Goal: Transaction & Acquisition: Purchase product/service

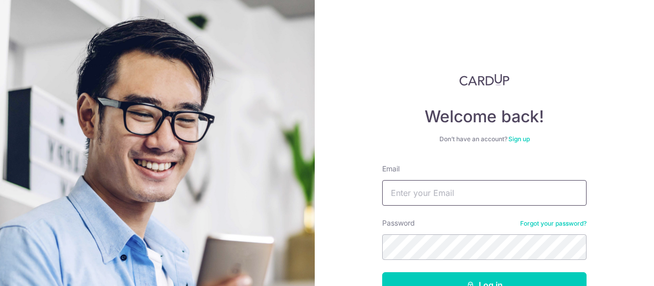
click at [490, 191] on input "Email" at bounding box center [484, 193] width 204 height 26
type input "[PERSON_NAME][EMAIL_ADDRESS][DOMAIN_NAME]"
click at [382, 272] on button "Log in" at bounding box center [484, 285] width 204 height 26
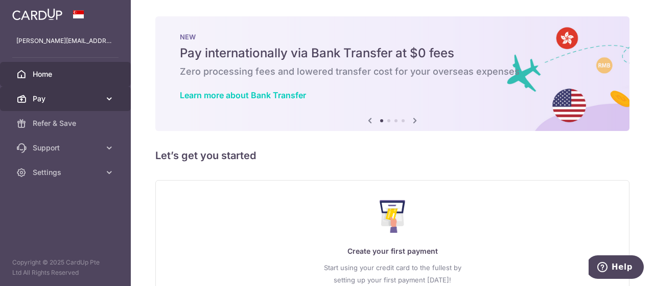
click at [62, 95] on body "derrick@jvision.com.sg Home Pay Payments Recipients Cards Refer & Save Support …" at bounding box center [327, 143] width 654 height 286
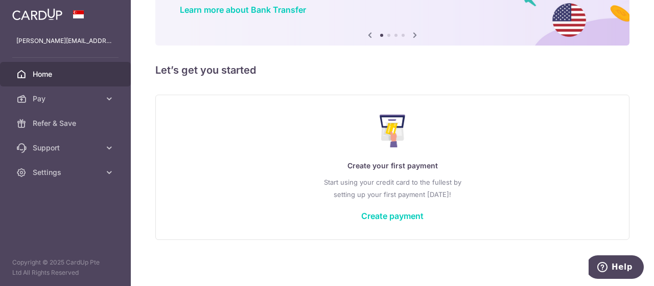
scroll to position [87, 0]
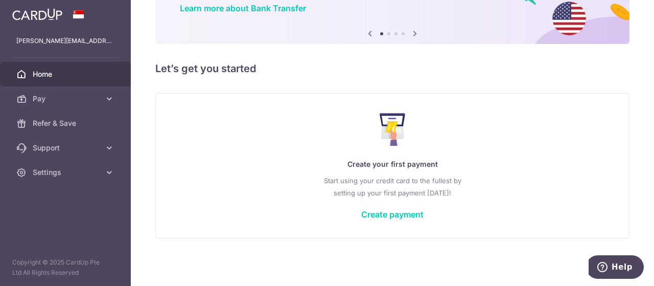
click at [386, 207] on div "Create your first payment Start using your credit card to the fullest by settin…" at bounding box center [392, 165] width 449 height 121
click at [387, 213] on link "Create payment" at bounding box center [392, 214] width 62 height 10
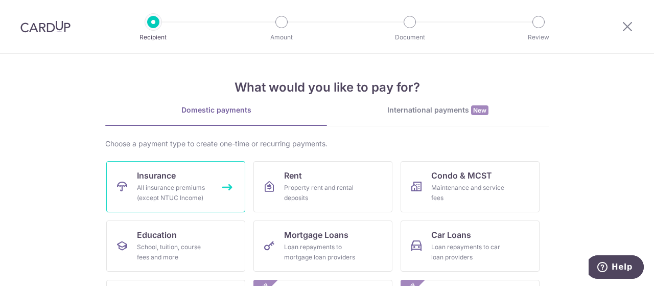
click at [164, 195] on div "All insurance premiums (except NTUC Income)" at bounding box center [174, 192] width 74 height 20
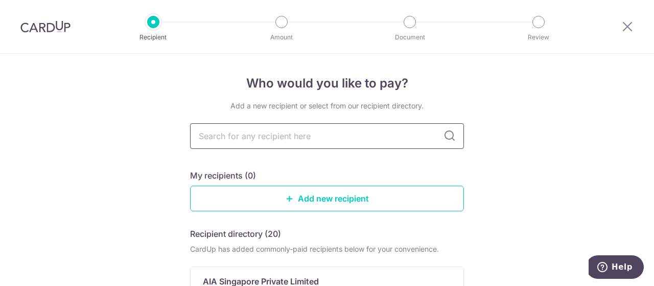
drag, startPoint x: 0, startPoint y: 0, endPoint x: 320, endPoint y: 139, distance: 349.1
click at [320, 139] on input "text" at bounding box center [327, 136] width 274 height 26
type input "Aia"
click at [444, 130] on icon at bounding box center [450, 136] width 12 height 12
click at [444, 134] on icon at bounding box center [450, 136] width 12 height 12
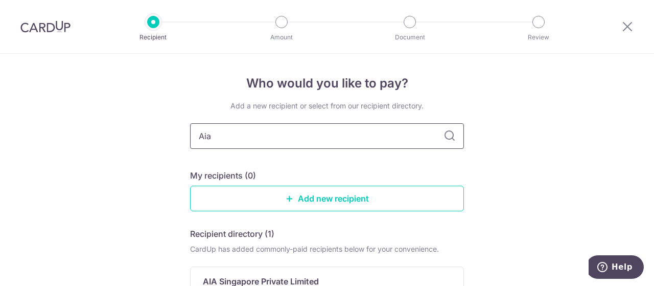
click at [354, 139] on input "Aia" at bounding box center [327, 136] width 274 height 26
type input "A"
type input "Aia"
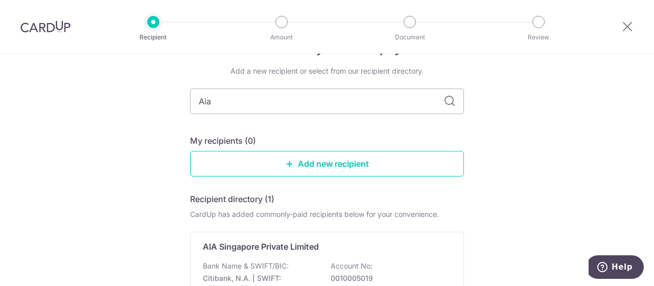
scroll to position [51, 0]
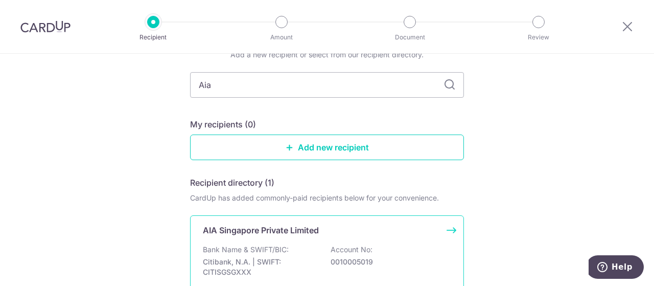
click at [262, 241] on div "AIA Singapore Private Limited Bank Name & SWIFT/BIC: Citibank, N.A. | SWIFT: CI…" at bounding box center [327, 262] width 274 height 95
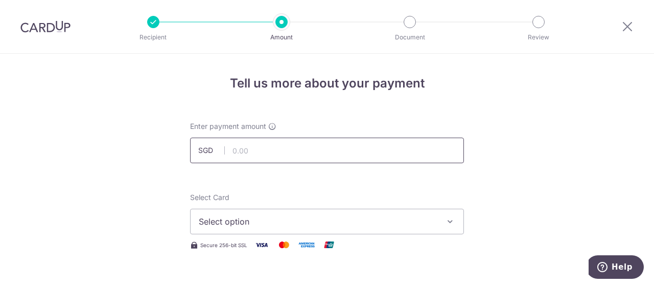
click at [289, 155] on input "text" at bounding box center [327, 150] width 274 height 26
type input "93,000.00"
click at [300, 217] on span "Select option" at bounding box center [318, 221] width 238 height 12
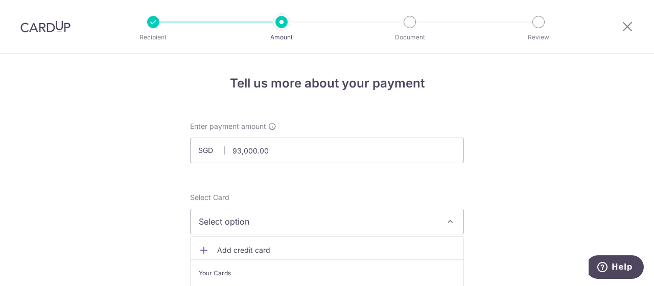
click at [253, 248] on span "Add credit card" at bounding box center [336, 250] width 238 height 10
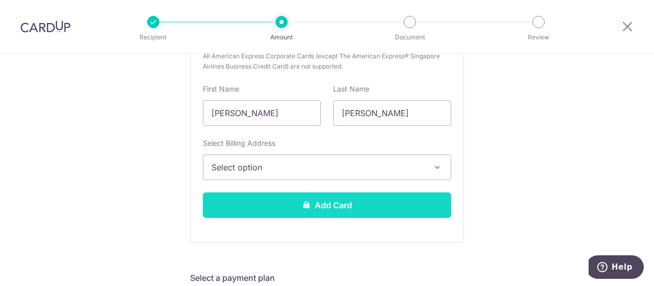
scroll to position [307, 0]
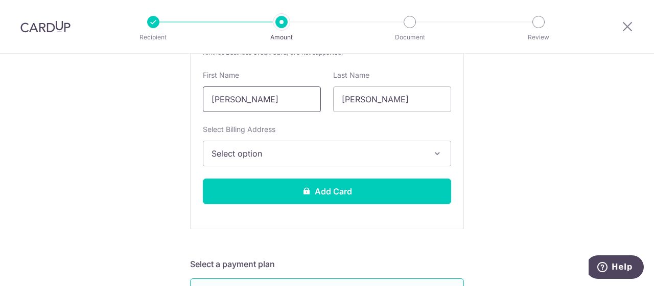
drag, startPoint x: 265, startPoint y: 98, endPoint x: 143, endPoint y: 96, distance: 122.7
type input "Derrick"
click at [328, 158] on span "Select option" at bounding box center [318, 153] width 213 height 12
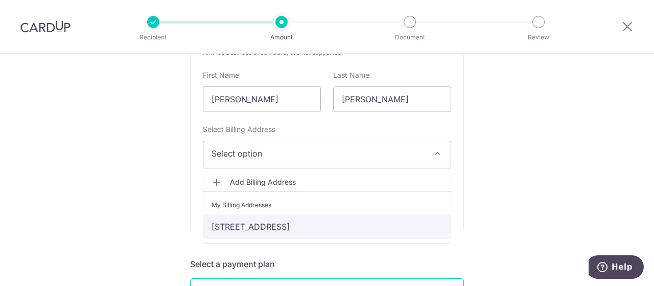
click at [267, 229] on link "[STREET_ADDRESS]" at bounding box center [326, 226] width 247 height 25
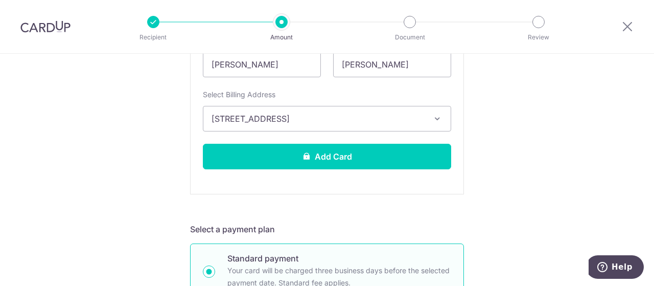
scroll to position [358, 0]
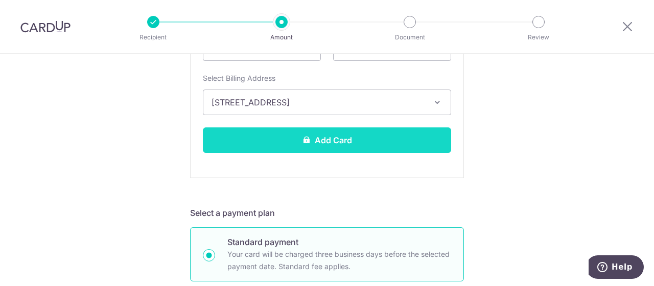
click at [336, 144] on button "Add Card" at bounding box center [327, 140] width 248 height 26
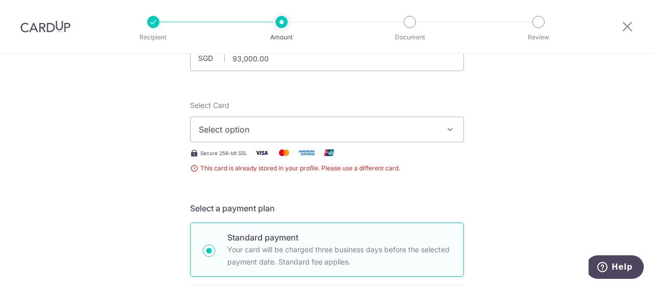
scroll to position [87, 0]
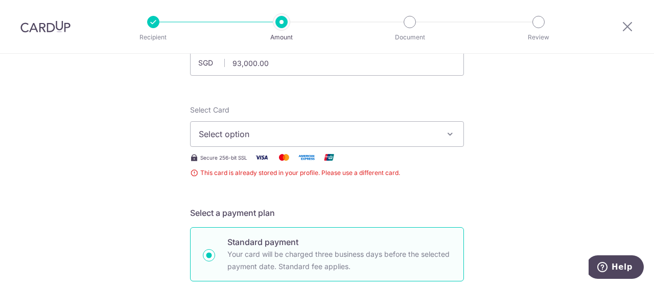
click at [271, 136] on span "Select option" at bounding box center [318, 134] width 238 height 12
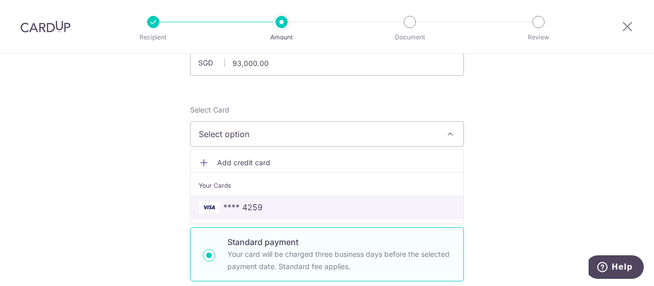
click at [262, 198] on link "**** 4259" at bounding box center [327, 207] width 273 height 25
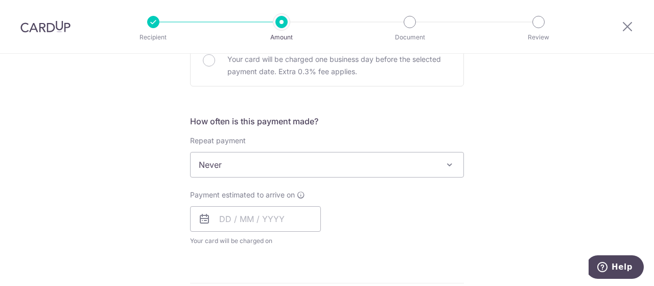
scroll to position [343, 0]
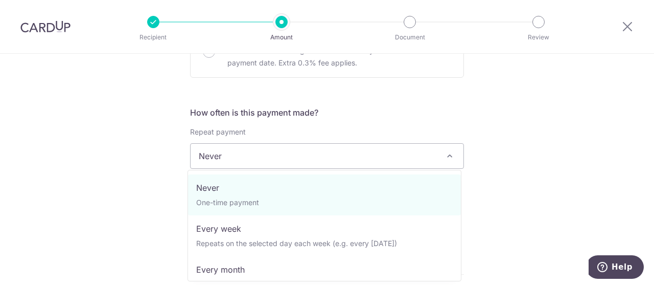
click at [257, 154] on span "Never" at bounding box center [327, 156] width 273 height 25
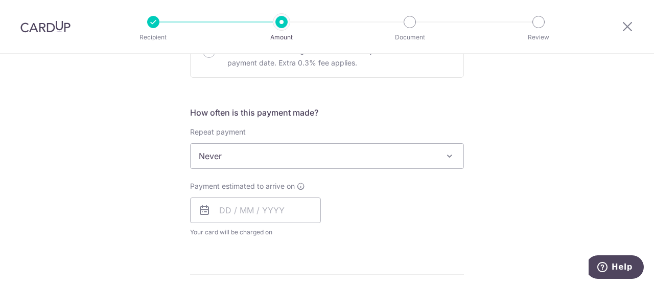
click at [257, 154] on span "Never" at bounding box center [327, 156] width 273 height 25
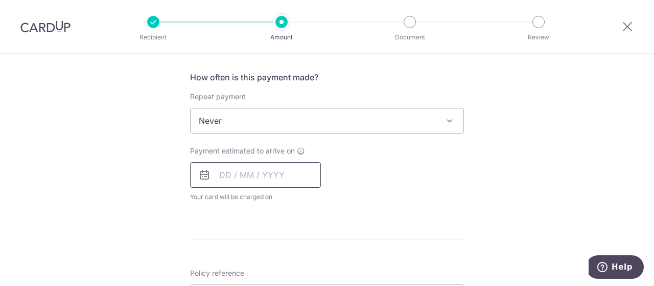
scroll to position [394, 0]
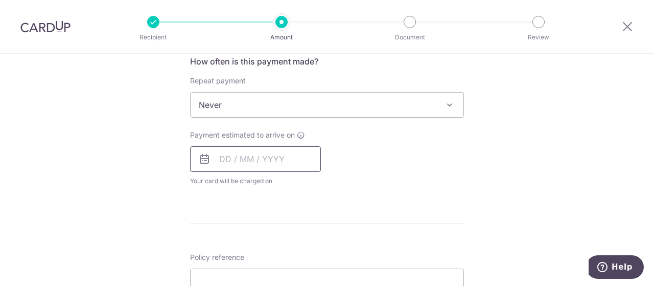
click at [225, 156] on input "text" at bounding box center [255, 159] width 131 height 26
click at [448, 187] on div "How often is this payment made? Repeat payment Never Every week Every month Eve…" at bounding box center [327, 124] width 274 height 139
click at [252, 160] on input "text" at bounding box center [255, 159] width 131 height 26
click at [288, 270] on link "14" at bounding box center [293, 272] width 16 height 16
click at [288, 166] on input "text" at bounding box center [255, 159] width 131 height 26
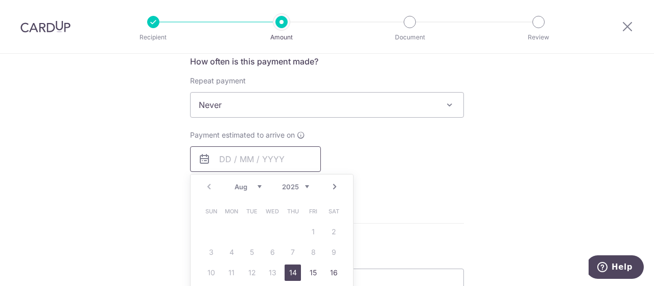
click at [288, 166] on input "text" at bounding box center [255, 159] width 131 height 26
click at [237, 56] on h5 "How often is this payment made?" at bounding box center [327, 61] width 274 height 12
click at [225, 56] on h5 "How often is this payment made?" at bounding box center [327, 61] width 274 height 12
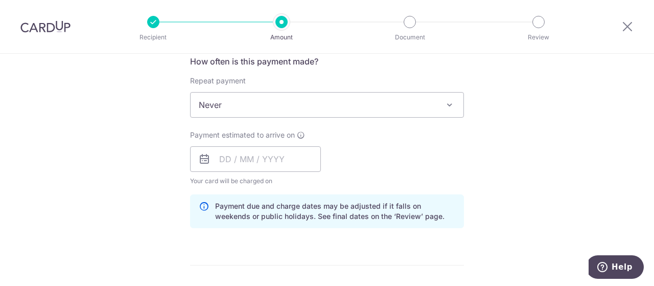
type input "[DATE]"
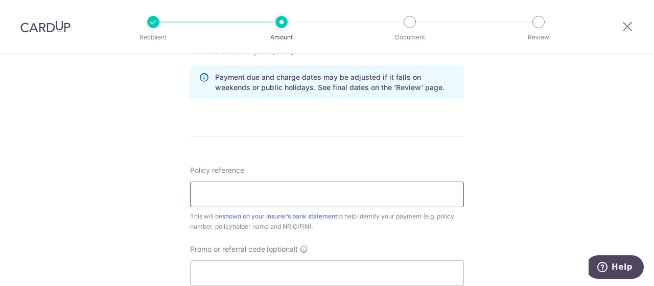
scroll to position [547, 0]
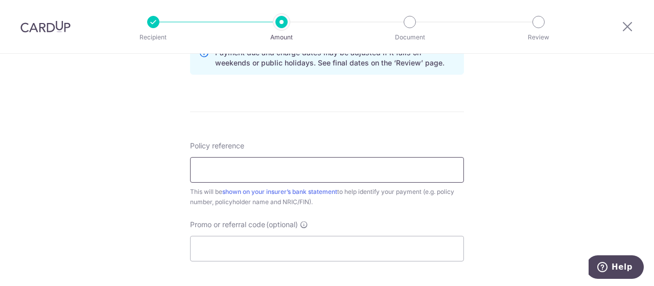
click at [248, 167] on input "Policy reference" at bounding box center [327, 170] width 274 height 26
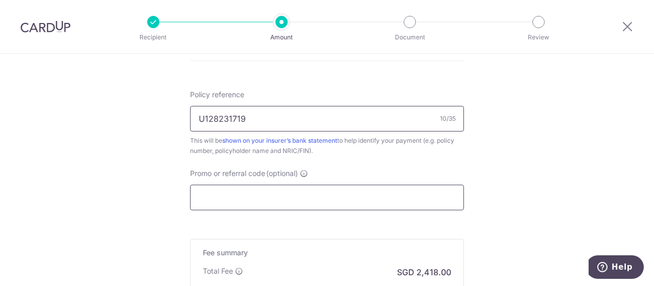
type input "U128231719"
click at [291, 199] on input "Promo or referral code (optional)" at bounding box center [327, 197] width 274 height 26
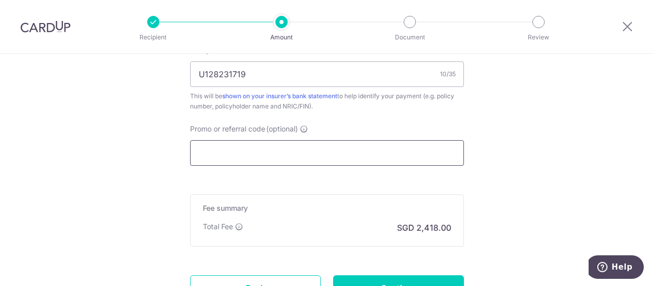
scroll to position [701, 0]
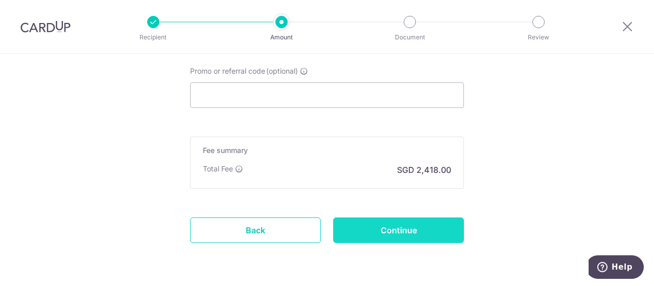
click at [404, 228] on input "Continue" at bounding box center [398, 230] width 131 height 26
type input "Create Schedule"
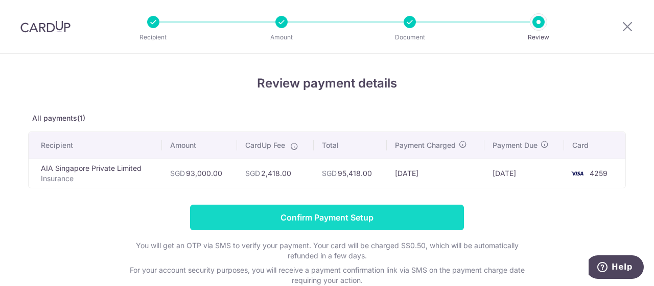
click at [331, 219] on input "Confirm Payment Setup" at bounding box center [327, 217] width 274 height 26
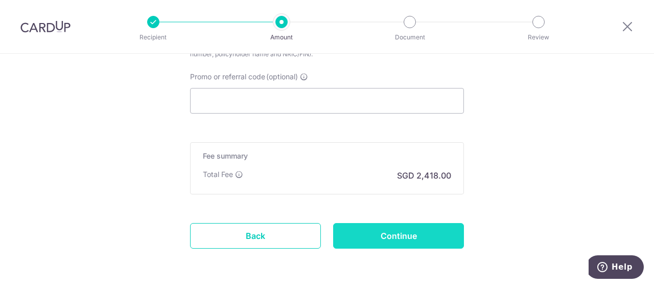
scroll to position [773, 0]
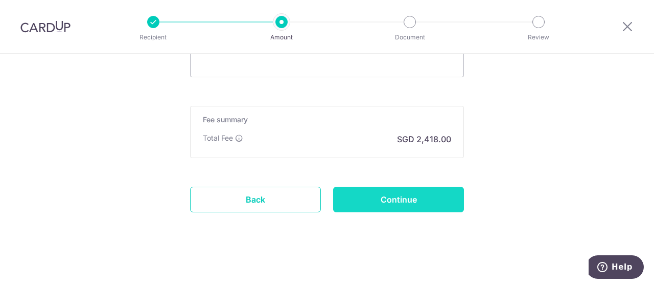
drag, startPoint x: 377, startPoint y: 182, endPoint x: 381, endPoint y: 197, distance: 14.8
click at [380, 197] on input "Continue" at bounding box center [398, 200] width 131 height 26
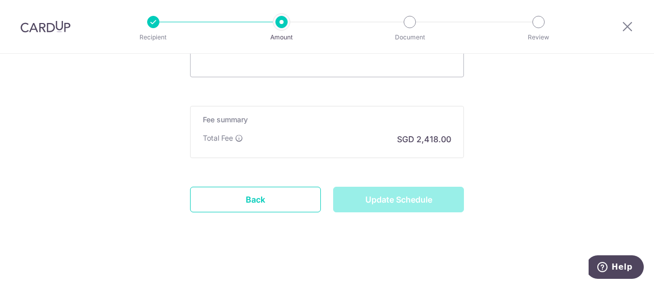
type input "Update Schedule"
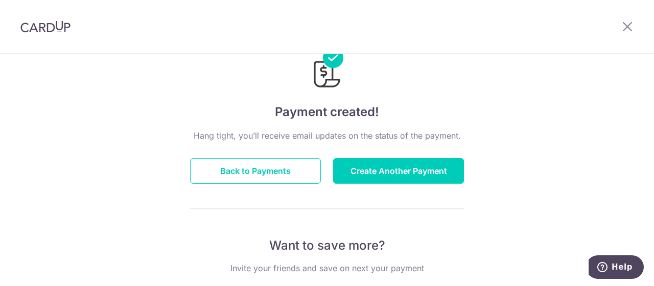
scroll to position [51, 0]
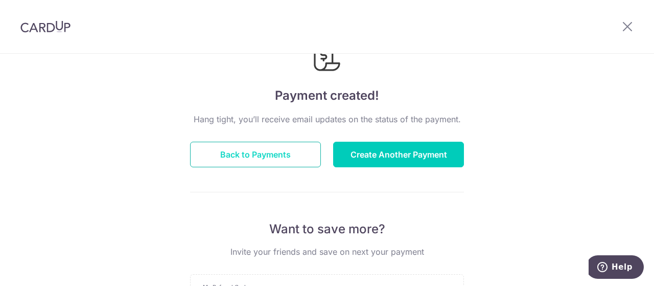
click at [275, 159] on button "Back to Payments" at bounding box center [255, 155] width 131 height 26
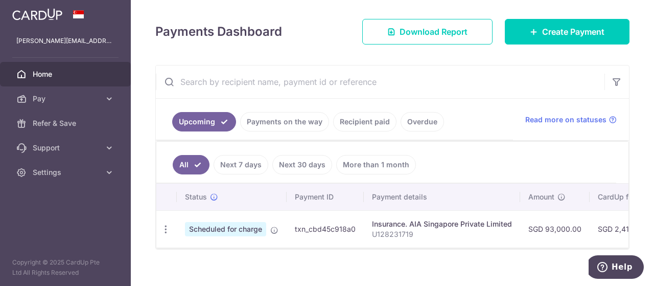
scroll to position [146, 0]
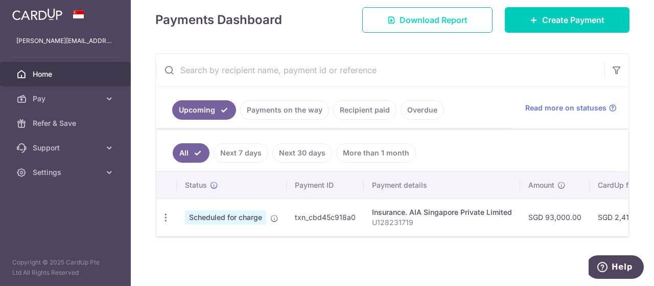
click at [433, 20] on span "Download Report" at bounding box center [434, 20] width 68 height 12
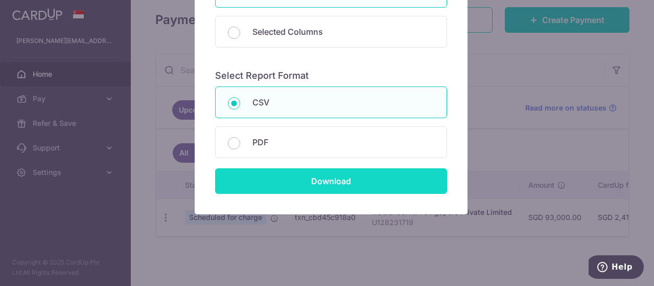
scroll to position [169, 0]
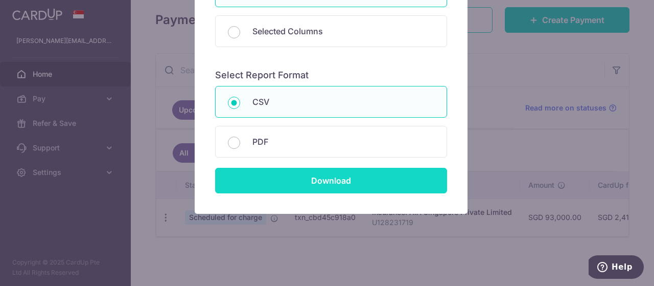
click at [364, 171] on input "Download" at bounding box center [331, 181] width 232 height 26
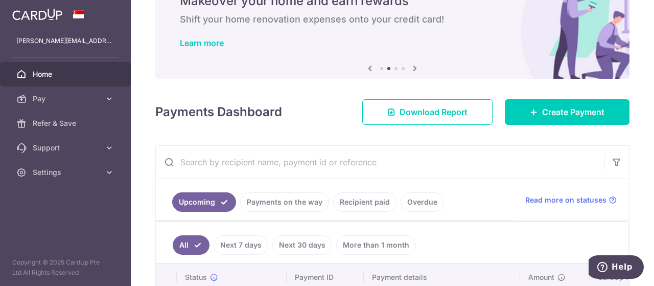
scroll to position [146, 0]
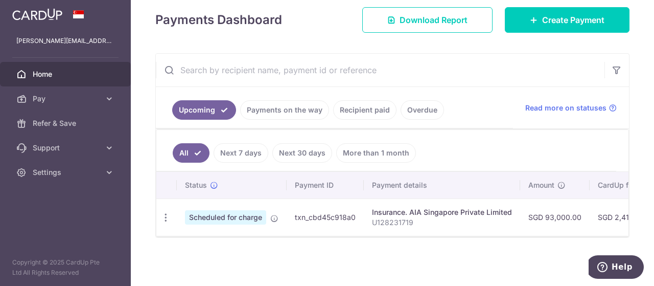
click at [245, 151] on link "Next 7 days" at bounding box center [241, 152] width 55 height 19
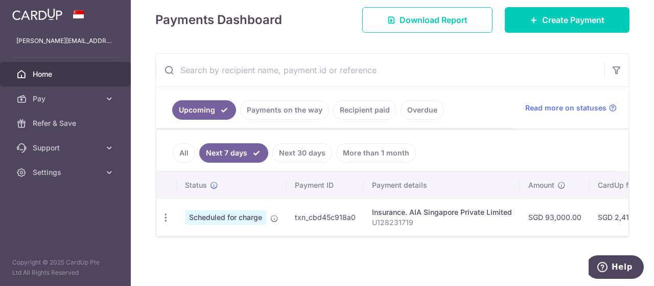
click at [300, 148] on link "Next 30 days" at bounding box center [302, 152] width 60 height 19
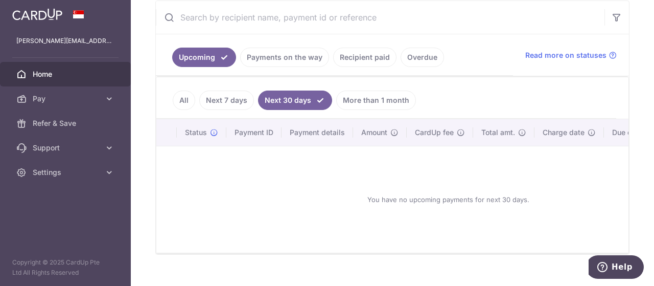
click at [360, 97] on link "More than 1 month" at bounding box center [376, 99] width 80 height 19
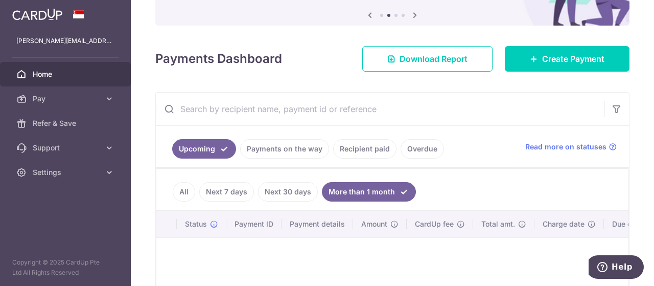
scroll to position [197, 0]
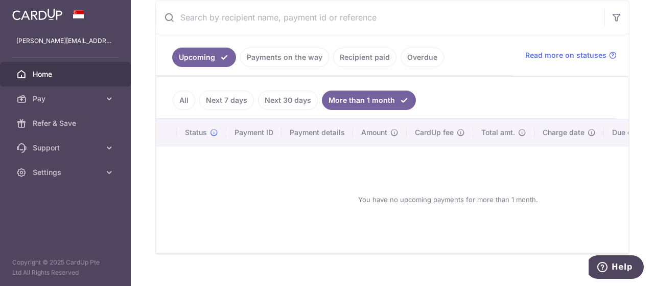
click at [284, 95] on link "Next 30 days" at bounding box center [288, 99] width 60 height 19
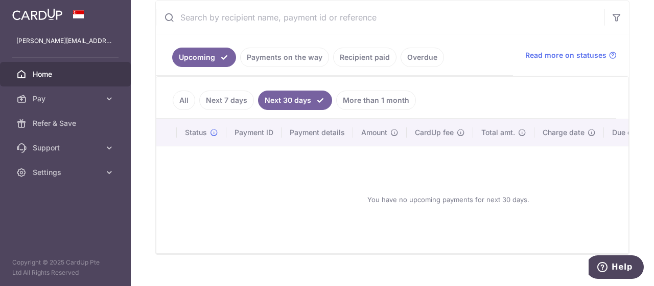
click at [218, 97] on link "Next 7 days" at bounding box center [226, 99] width 55 height 19
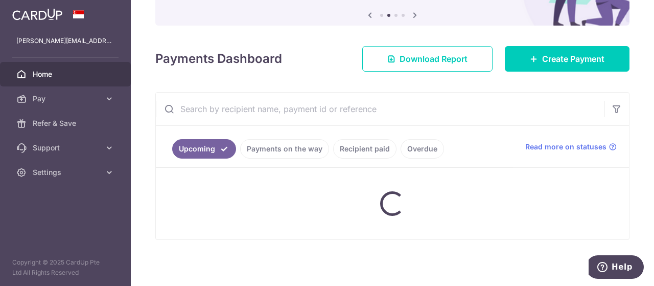
scroll to position [146, 0]
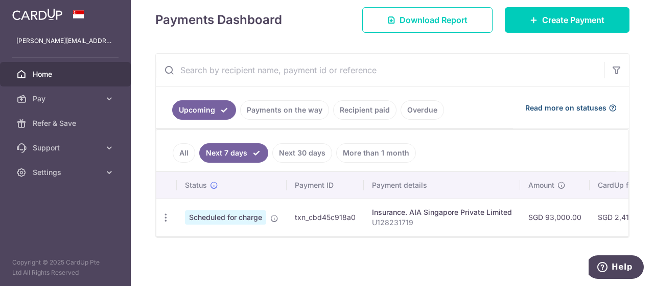
click at [553, 104] on span "Read more on statuses" at bounding box center [565, 108] width 81 height 10
click at [281, 109] on link "Payments on the way" at bounding box center [284, 109] width 89 height 19
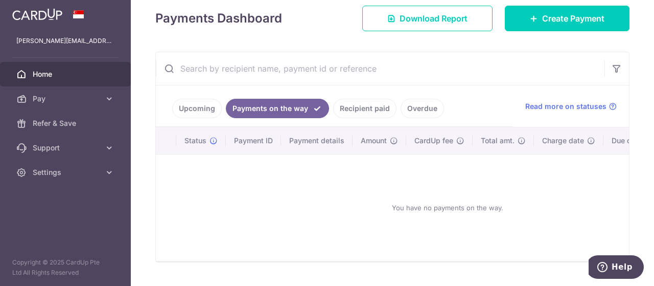
click at [356, 104] on link "Recipient paid" at bounding box center [364, 108] width 63 height 19
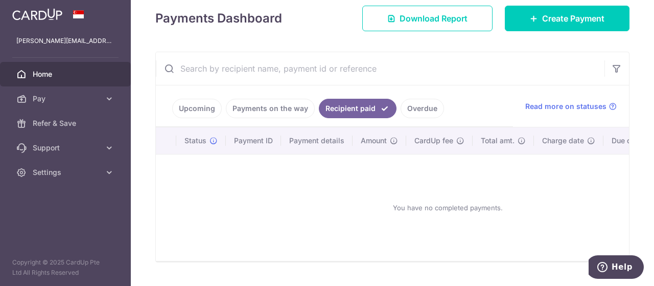
click at [419, 105] on link "Overdue" at bounding box center [422, 108] width 43 height 19
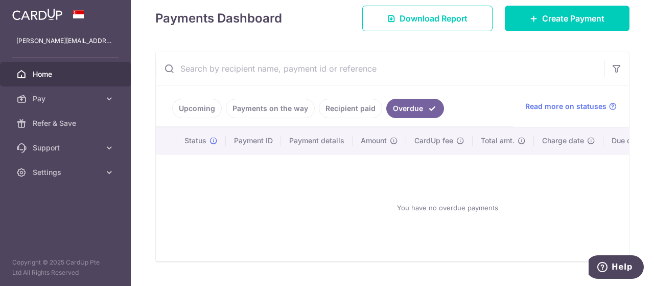
click at [203, 107] on link "Upcoming" at bounding box center [197, 108] width 50 height 19
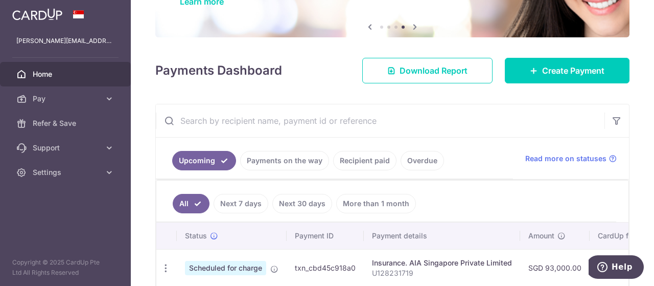
scroll to position [0, 0]
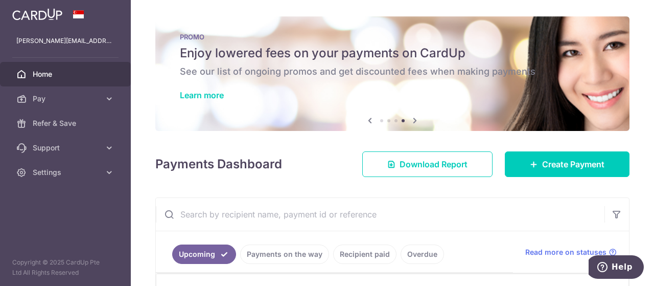
click at [51, 11] on img at bounding box center [37, 14] width 50 height 12
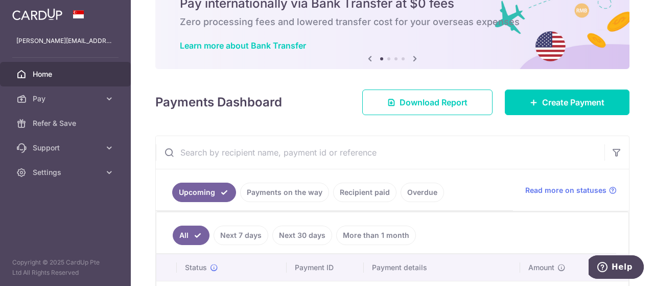
scroll to position [133, 0]
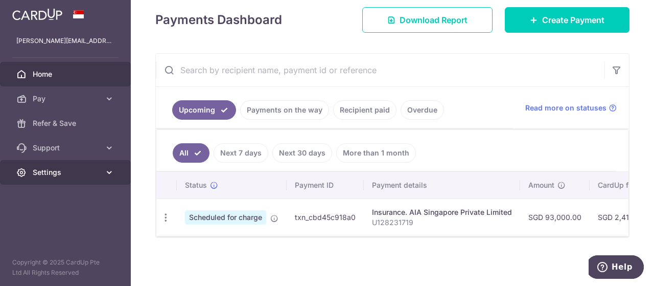
click at [54, 174] on span "Settings" at bounding box center [66, 172] width 67 height 10
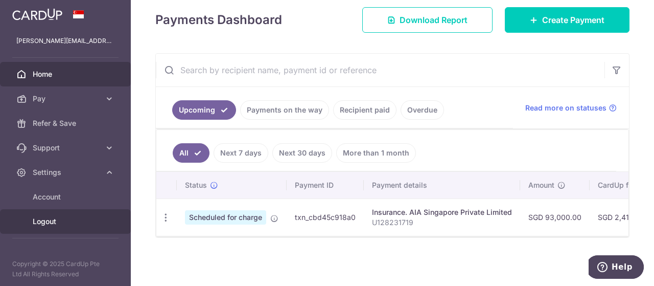
click at [50, 218] on span "Logout" at bounding box center [66, 221] width 67 height 10
